Goal: Information Seeking & Learning: Understand process/instructions

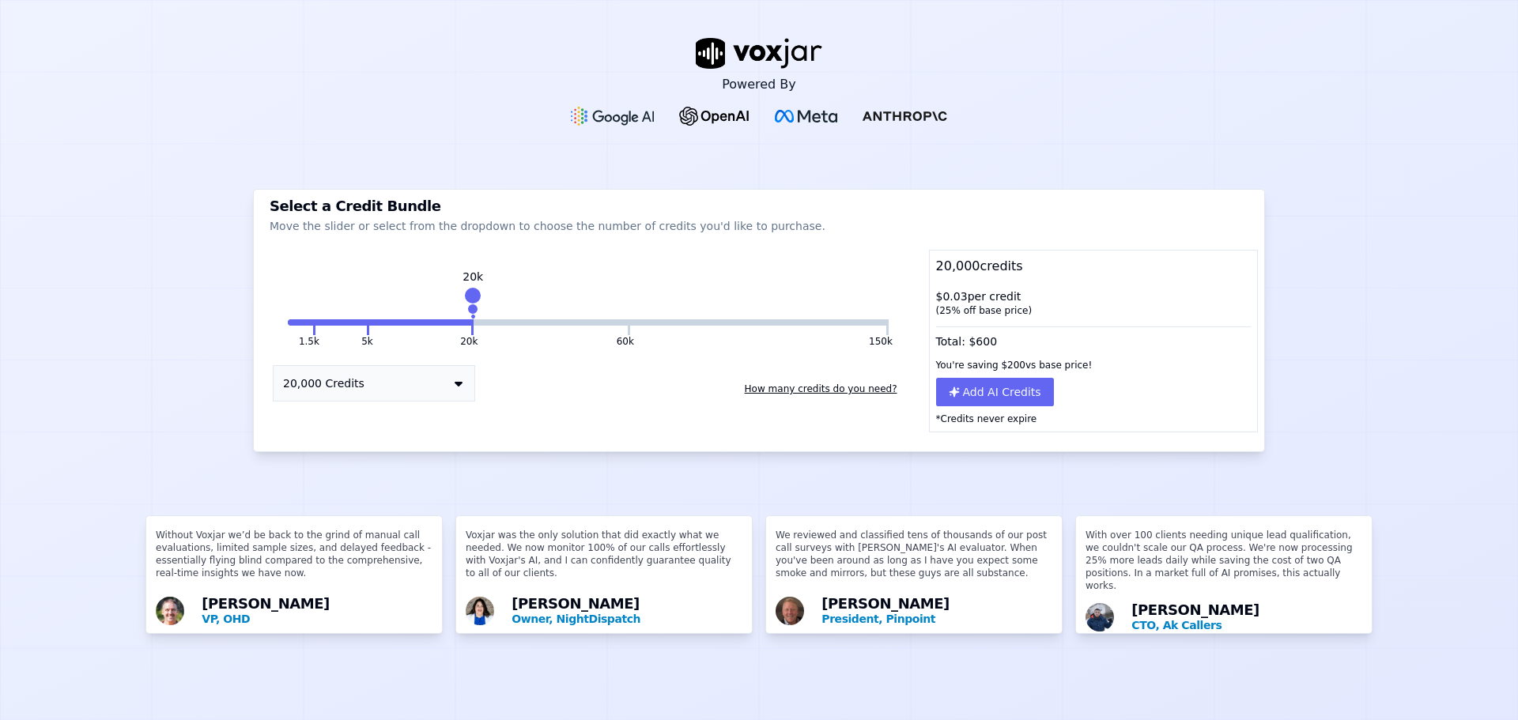
click at [886, 324] on button at bounding box center [887, 327] width 2 height 16
click at [764, 387] on button "How many credits do you need?" at bounding box center [820, 388] width 165 height 25
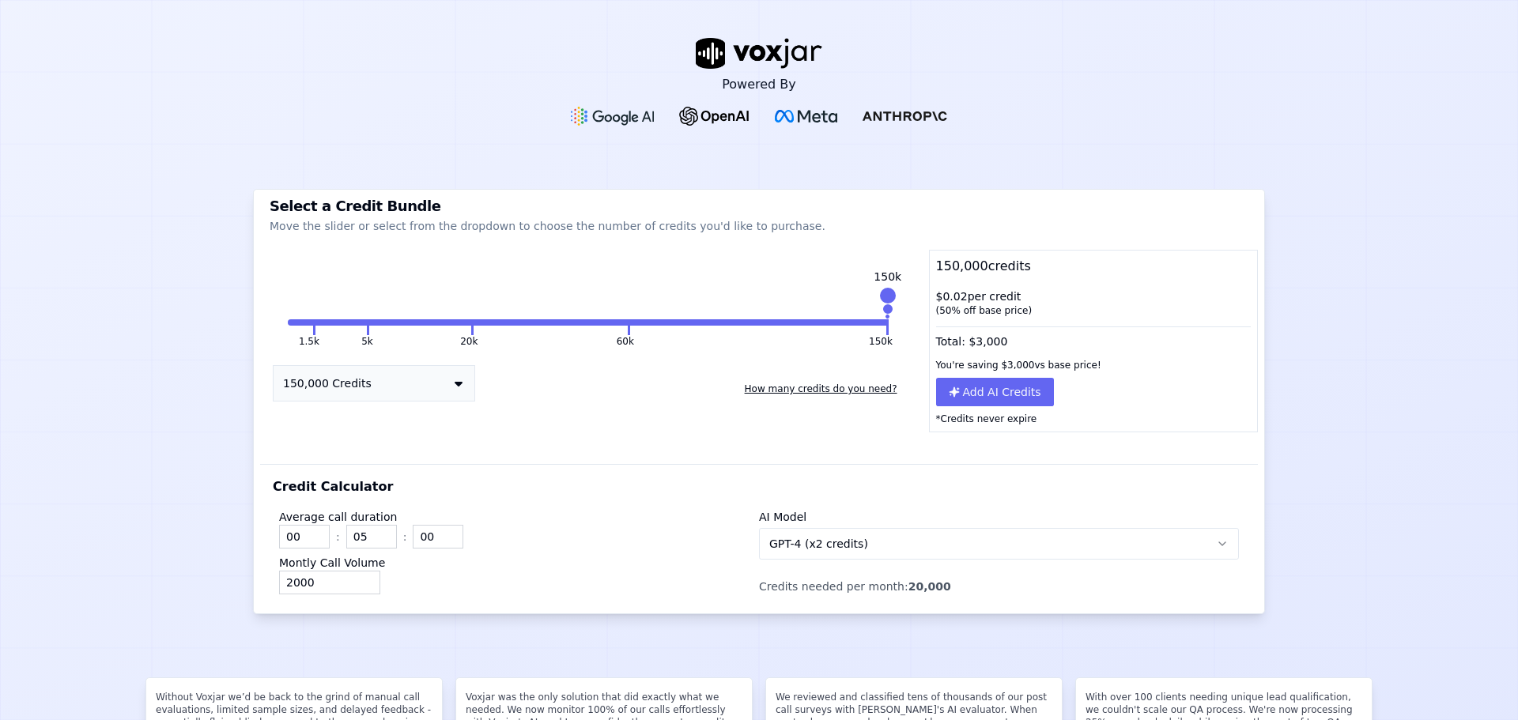
scroll to position [131, 0]
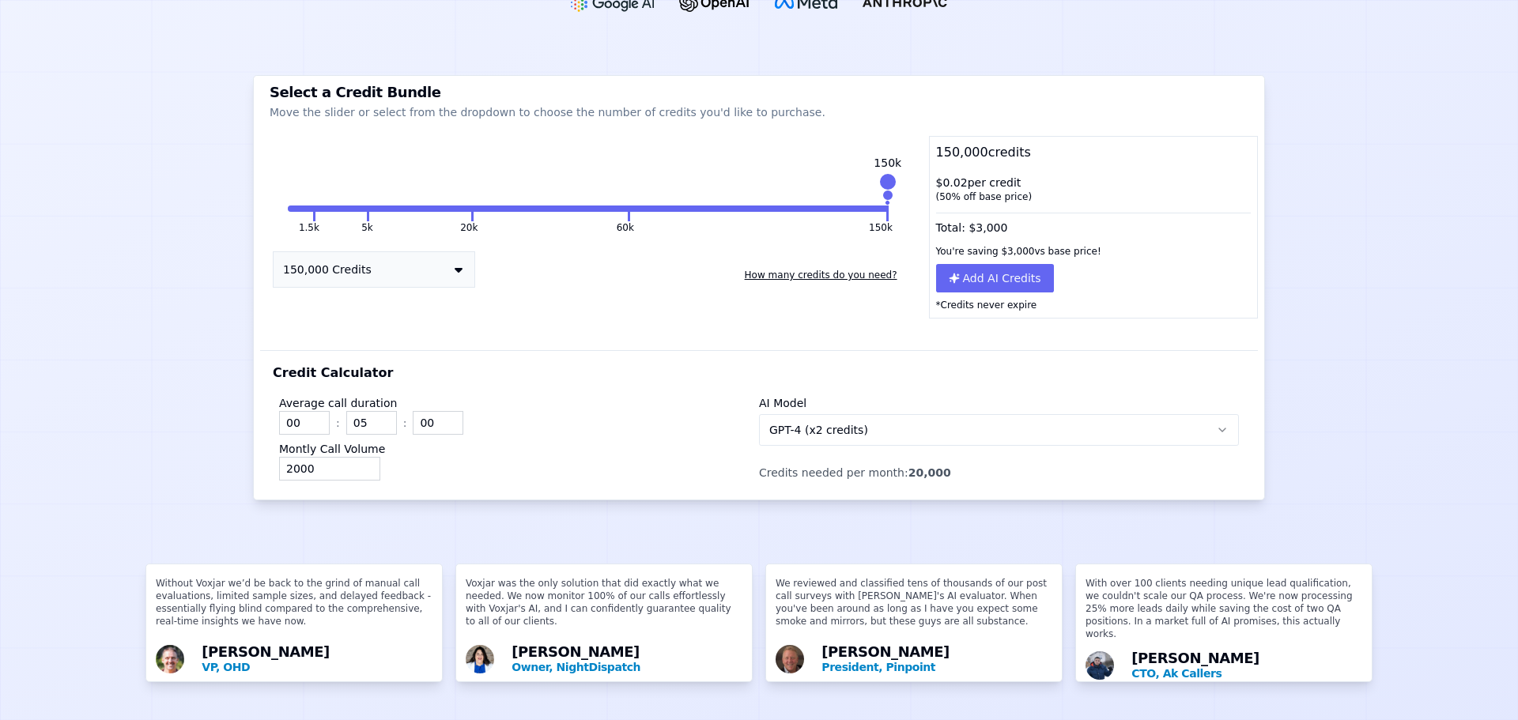
click at [783, 422] on span "GPT-4 (x2 credits)" at bounding box center [818, 430] width 99 height 16
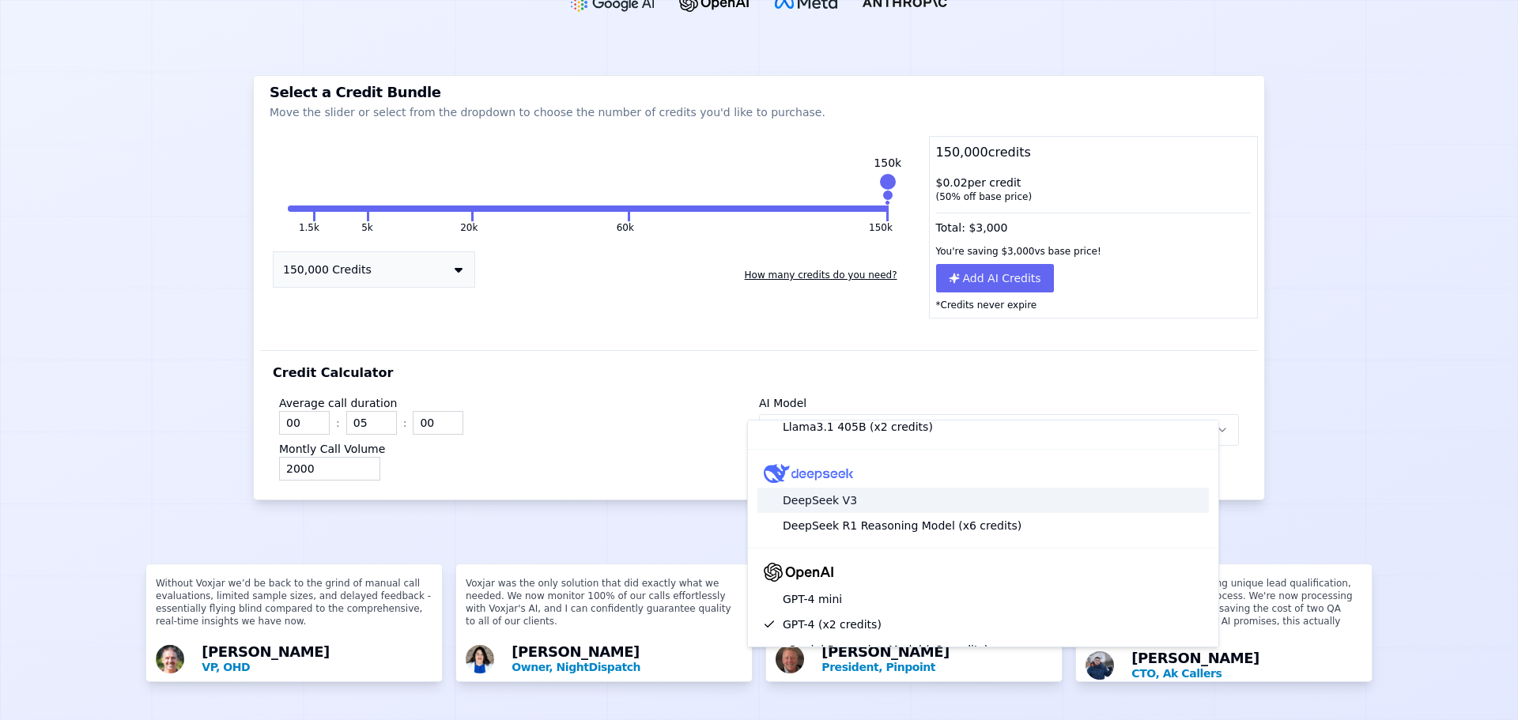
scroll to position [0, 0]
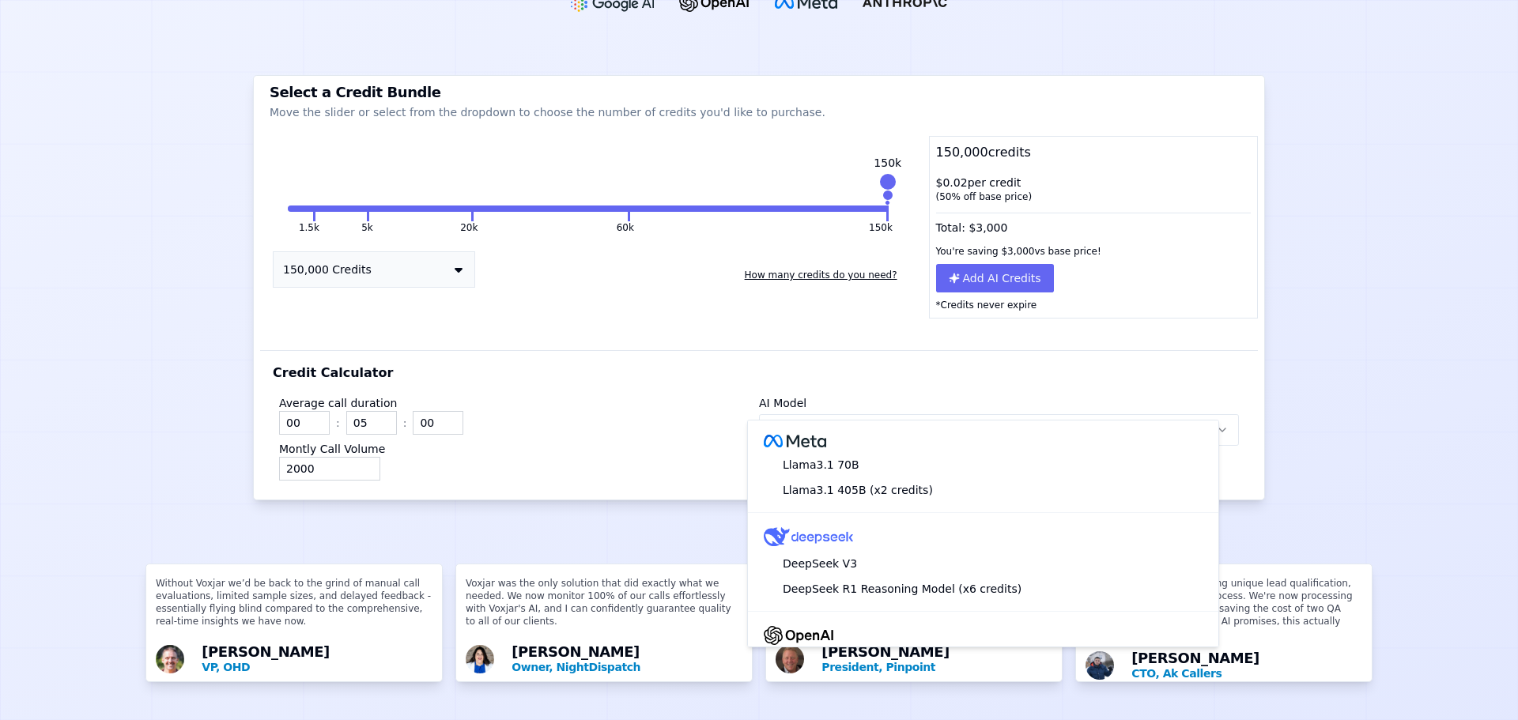
click at [849, 351] on div "Credit Calculator Average call duration 00 : 05 : 00 Montly Call Volume 2000 AI…" at bounding box center [759, 424] width 998 height 149
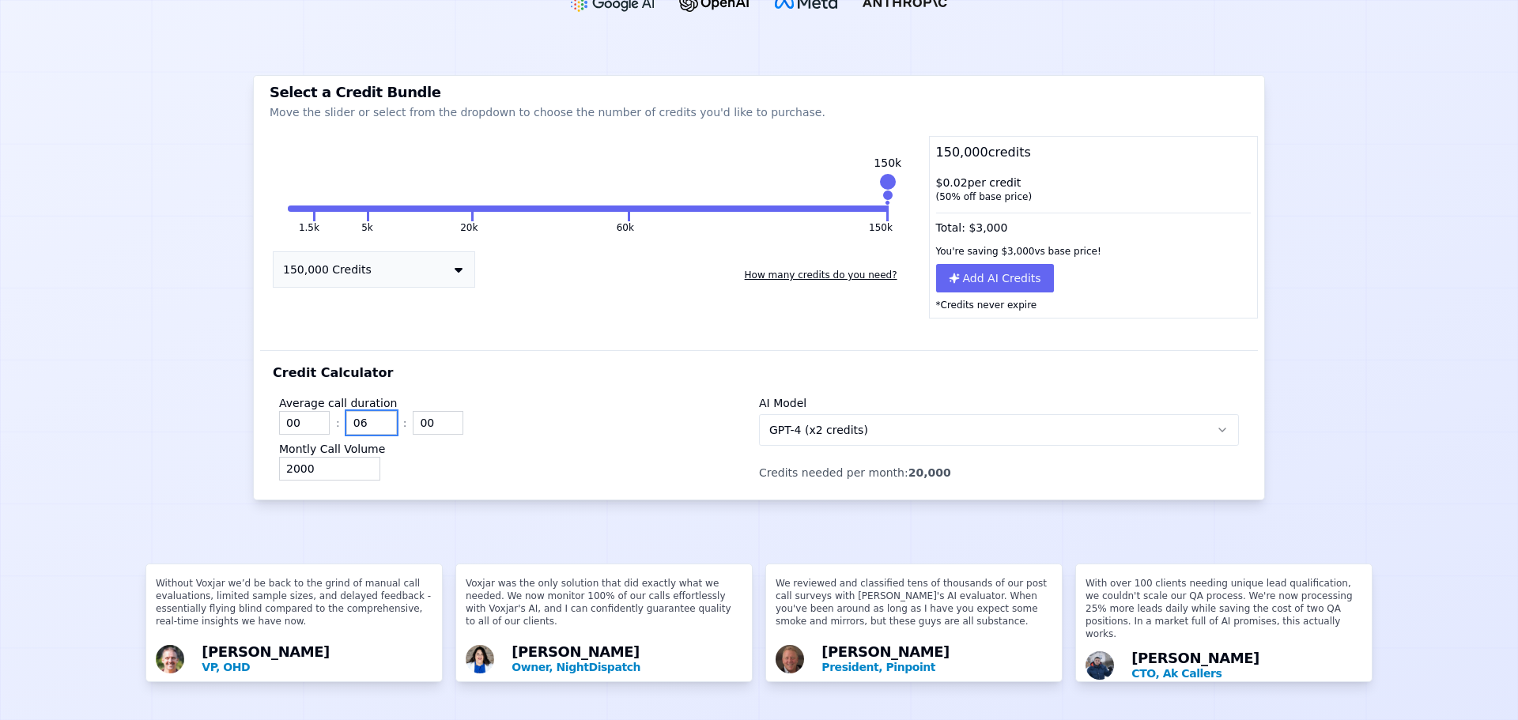
click at [376, 411] on input "06" at bounding box center [371, 423] width 51 height 24
click at [376, 411] on input "07" at bounding box center [371, 423] width 51 height 24
click at [376, 411] on input "08" at bounding box center [371, 423] width 51 height 24
click at [376, 411] on input "09" at bounding box center [371, 423] width 51 height 24
type input "10"
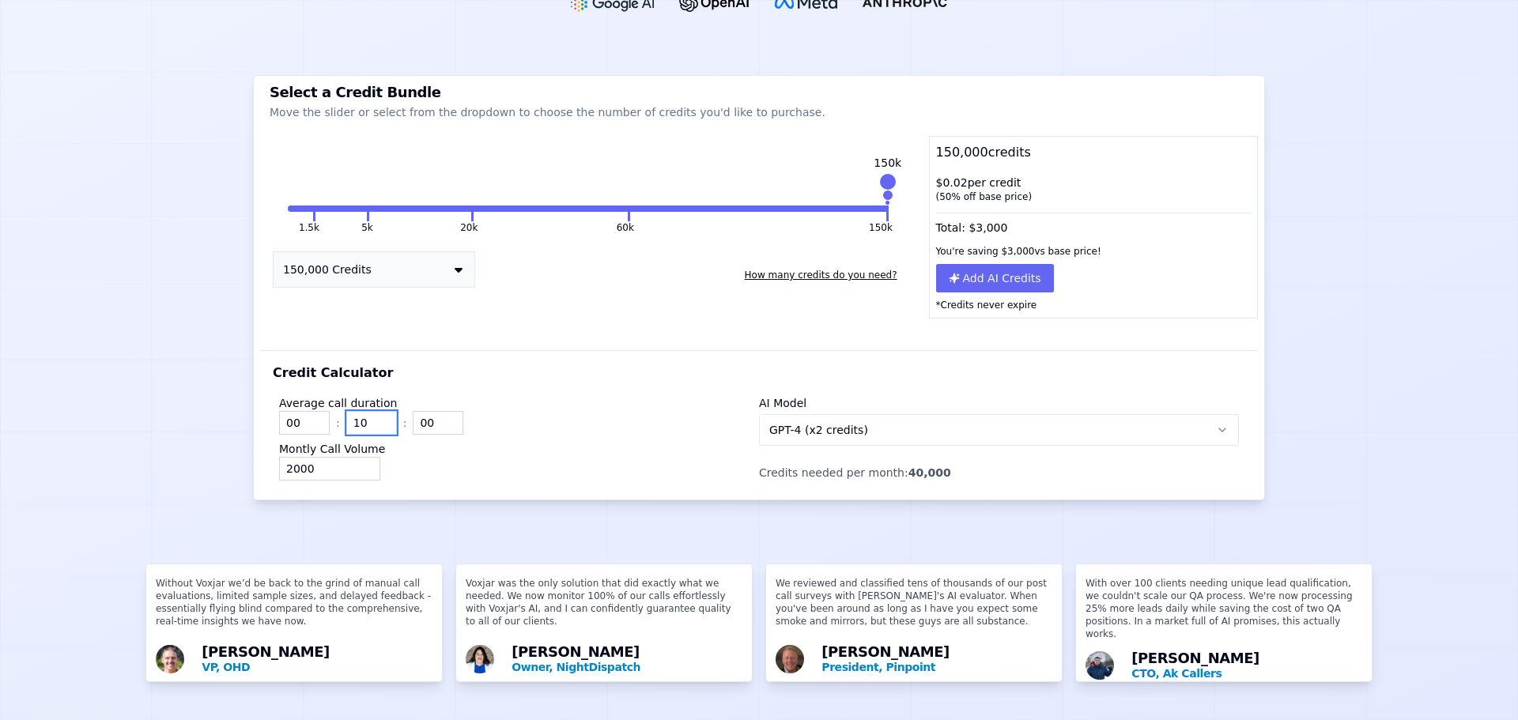
click at [376, 411] on input "10" at bounding box center [371, 423] width 51 height 24
drag, startPoint x: 308, startPoint y: 447, endPoint x: 224, endPoint y: 447, distance: 84.6
click at [224, 447] on div "Powered By Select a Credit Bundle Move the slider or select from the dropdown t…" at bounding box center [759, 360] width 1518 height 720
type input "10000"
click at [224, 447] on div "Powered By Select a Credit Bundle Move the slider or select from the dropdown t…" at bounding box center [759, 360] width 1518 height 720
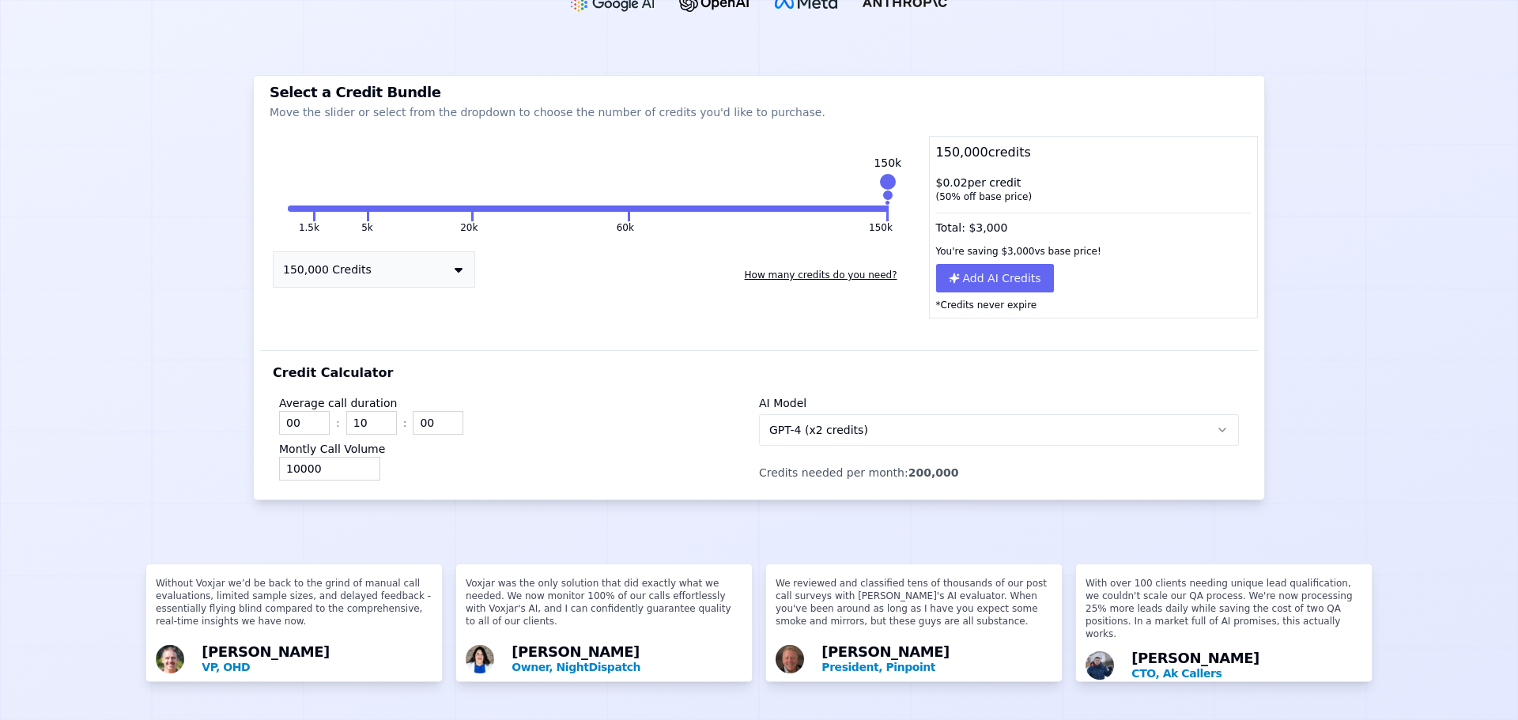
click at [827, 422] on span "GPT-4 (x2 credits)" at bounding box center [818, 430] width 99 height 16
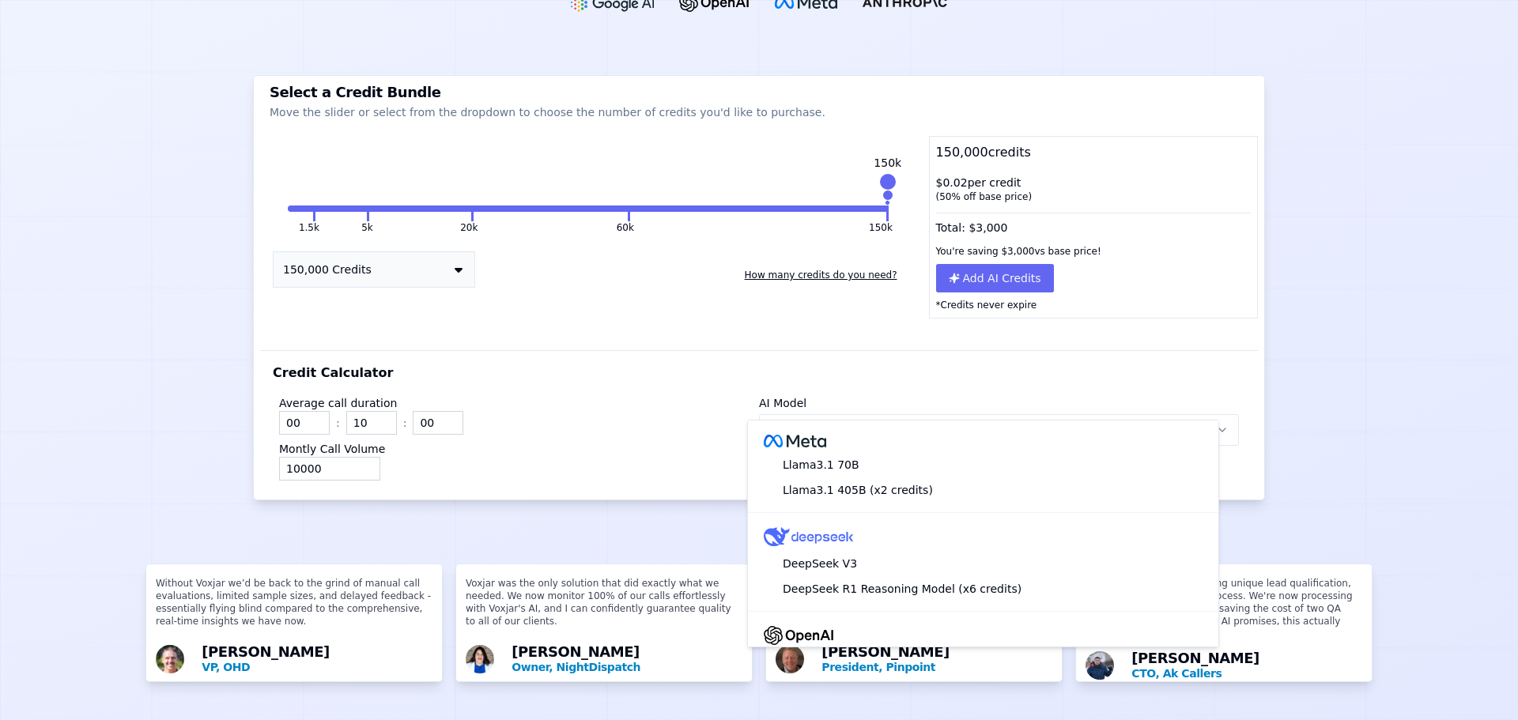
click at [855, 414] on button "GPT-4 (x2 credits)" at bounding box center [999, 430] width 480 height 32
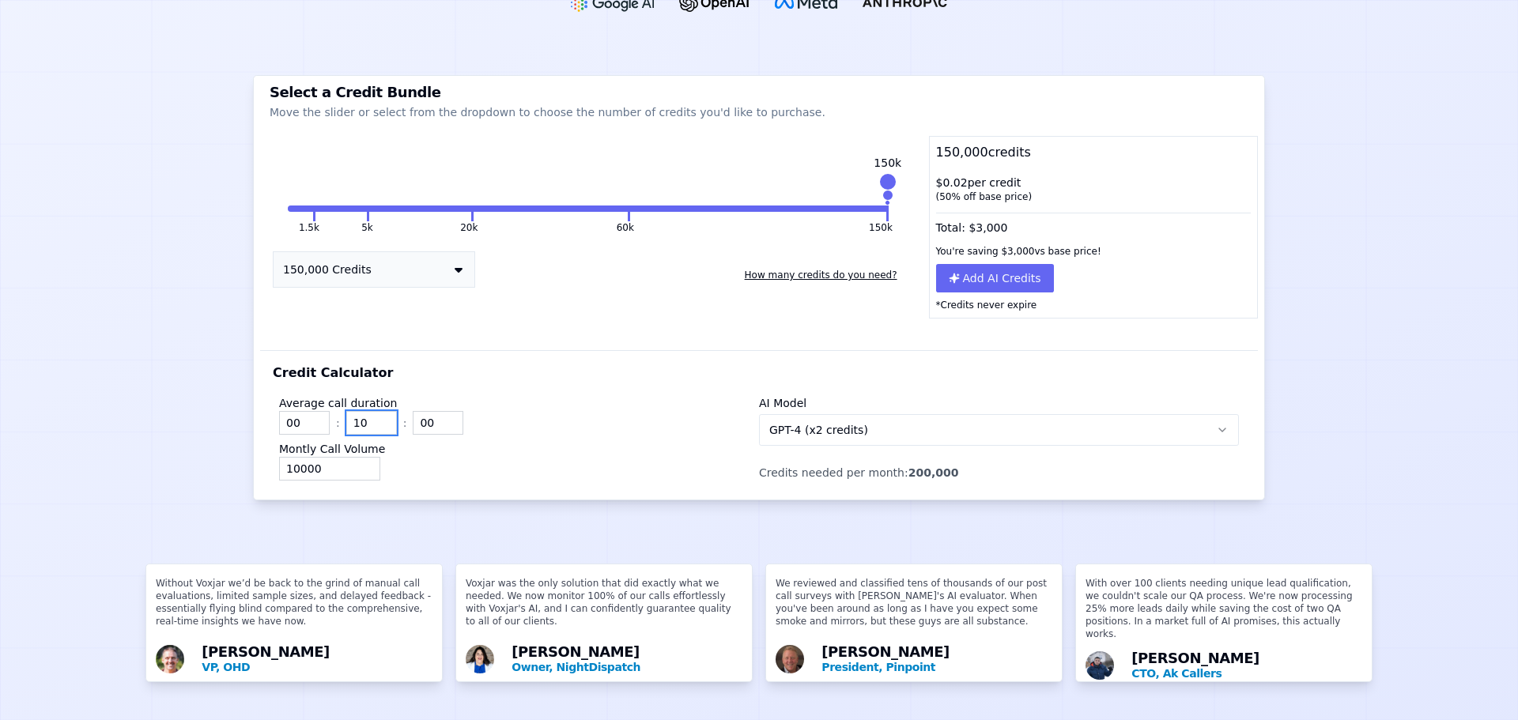
click at [366, 411] on input "10" at bounding box center [371, 423] width 51 height 24
click at [375, 411] on input "09" at bounding box center [371, 423] width 51 height 24
click at [375, 411] on input "08" at bounding box center [371, 423] width 51 height 24
click at [375, 411] on input "07" at bounding box center [371, 423] width 51 height 24
type input "06"
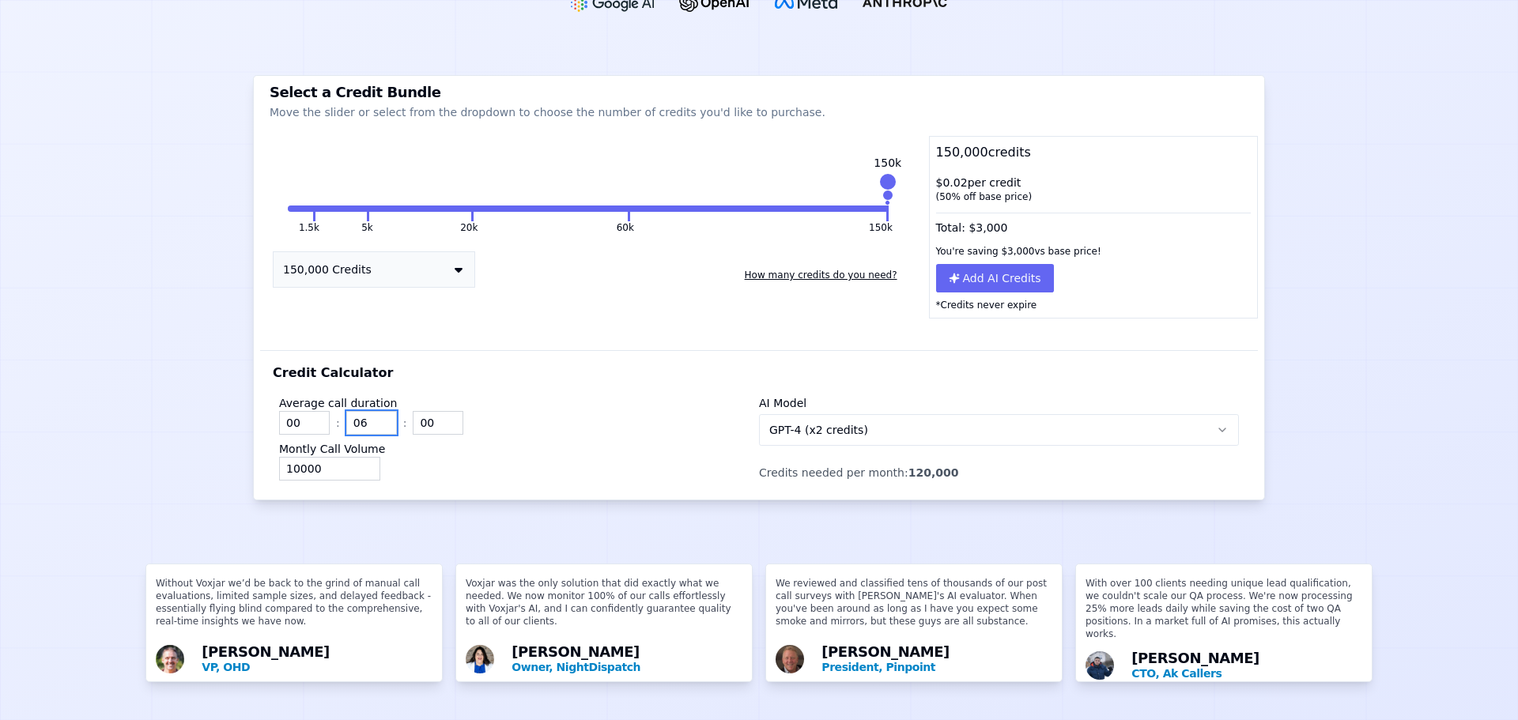
click at [375, 411] on input "06" at bounding box center [371, 423] width 51 height 24
click at [422, 411] on input "00" at bounding box center [438, 423] width 51 height 24
type input "30"
click at [316, 457] on input "10000" at bounding box center [329, 469] width 101 height 24
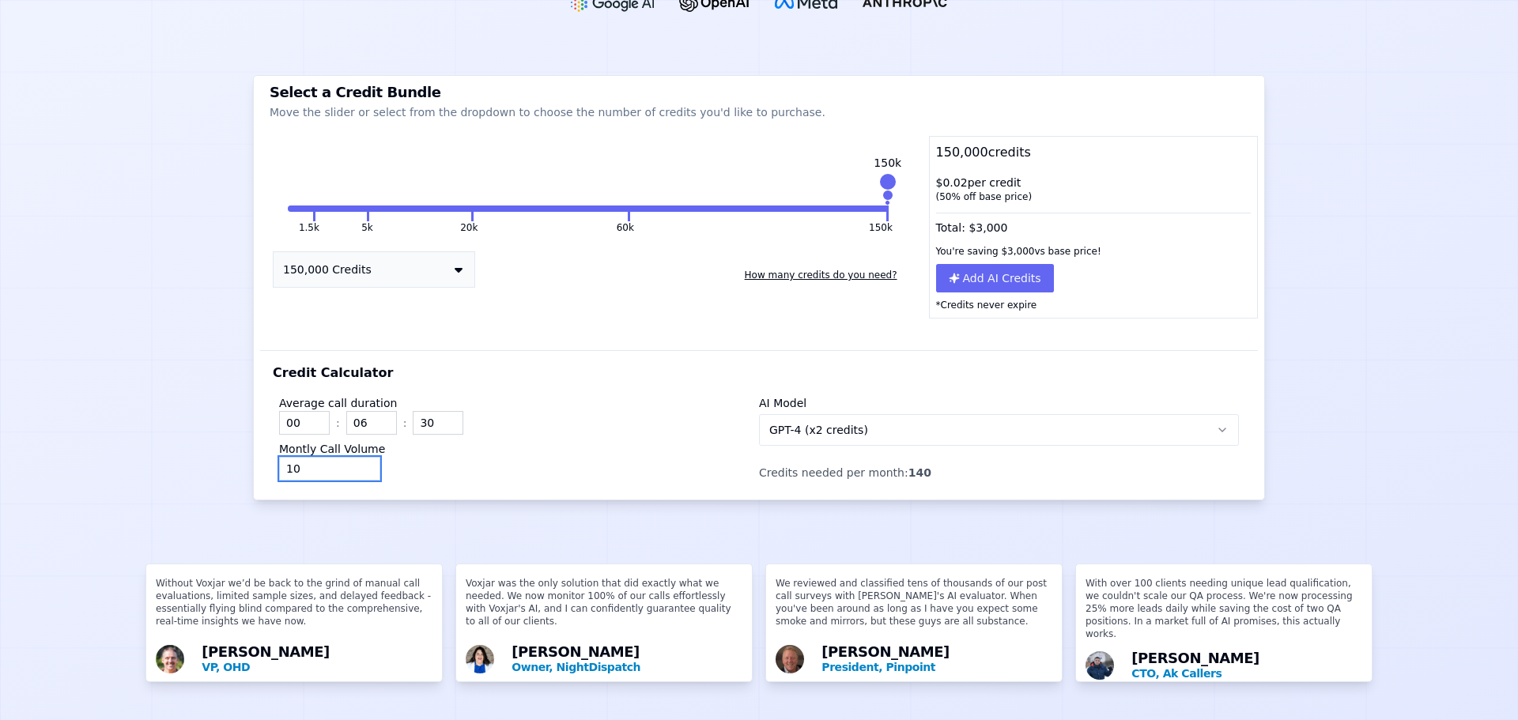
type input "1"
type input "58820"
click at [783, 350] on div "Credit Calculator Average call duration 00 : 06 : 30 Montly Call Volume 58820 A…" at bounding box center [759, 424] width 998 height 149
